Goal: Navigation & Orientation: Find specific page/section

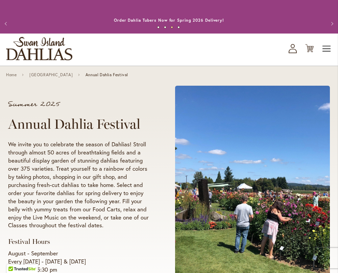
click at [328, 47] on span "Toggle Nav" at bounding box center [327, 49] width 10 height 14
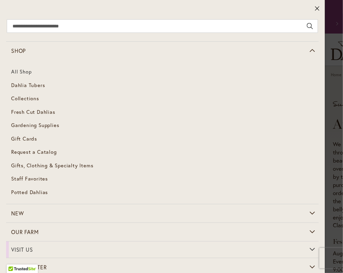
drag, startPoint x: 321, startPoint y: 0, endPoint x: 198, endPoint y: 72, distance: 142.7
click at [198, 72] on link "All Shop" at bounding box center [162, 72] width 313 height 14
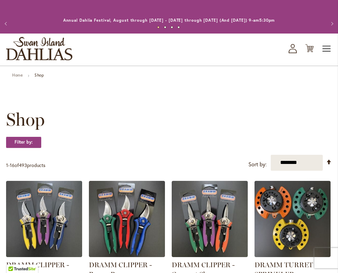
click at [324, 47] on span "Toggle Nav" at bounding box center [327, 49] width 10 height 14
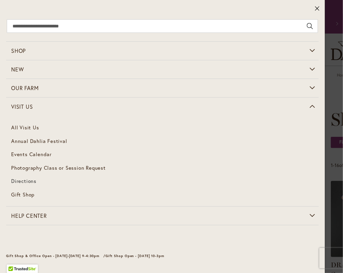
click at [27, 180] on span "Directions" at bounding box center [23, 180] width 25 height 7
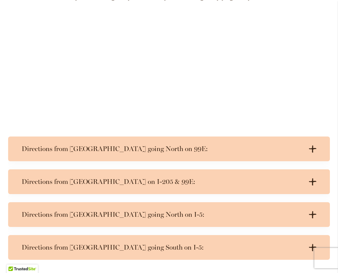
scroll to position [364, 0]
